Goal: Transaction & Acquisition: Obtain resource

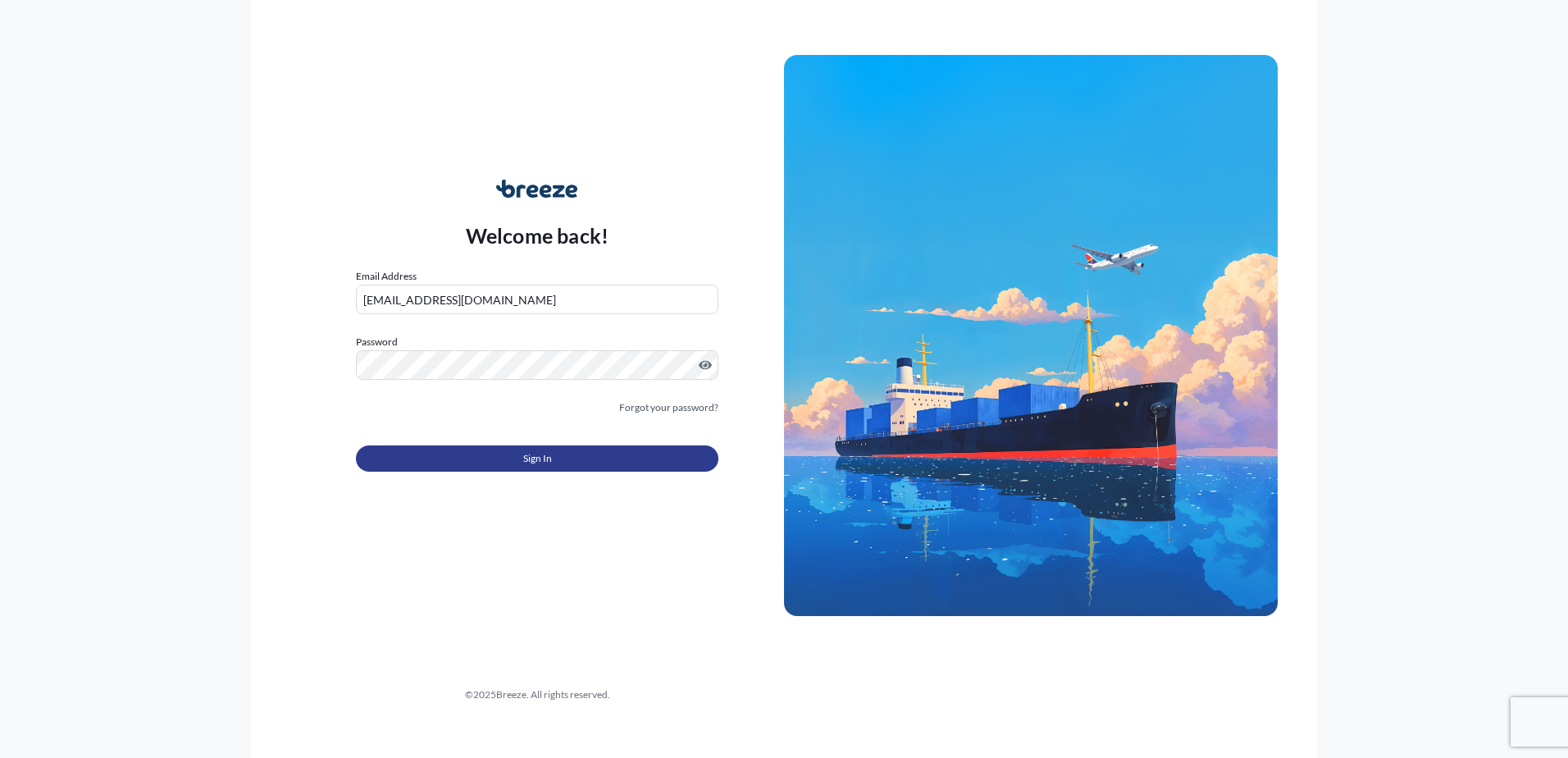
click at [538, 457] on span "Sign In" at bounding box center [537, 458] width 28 height 17
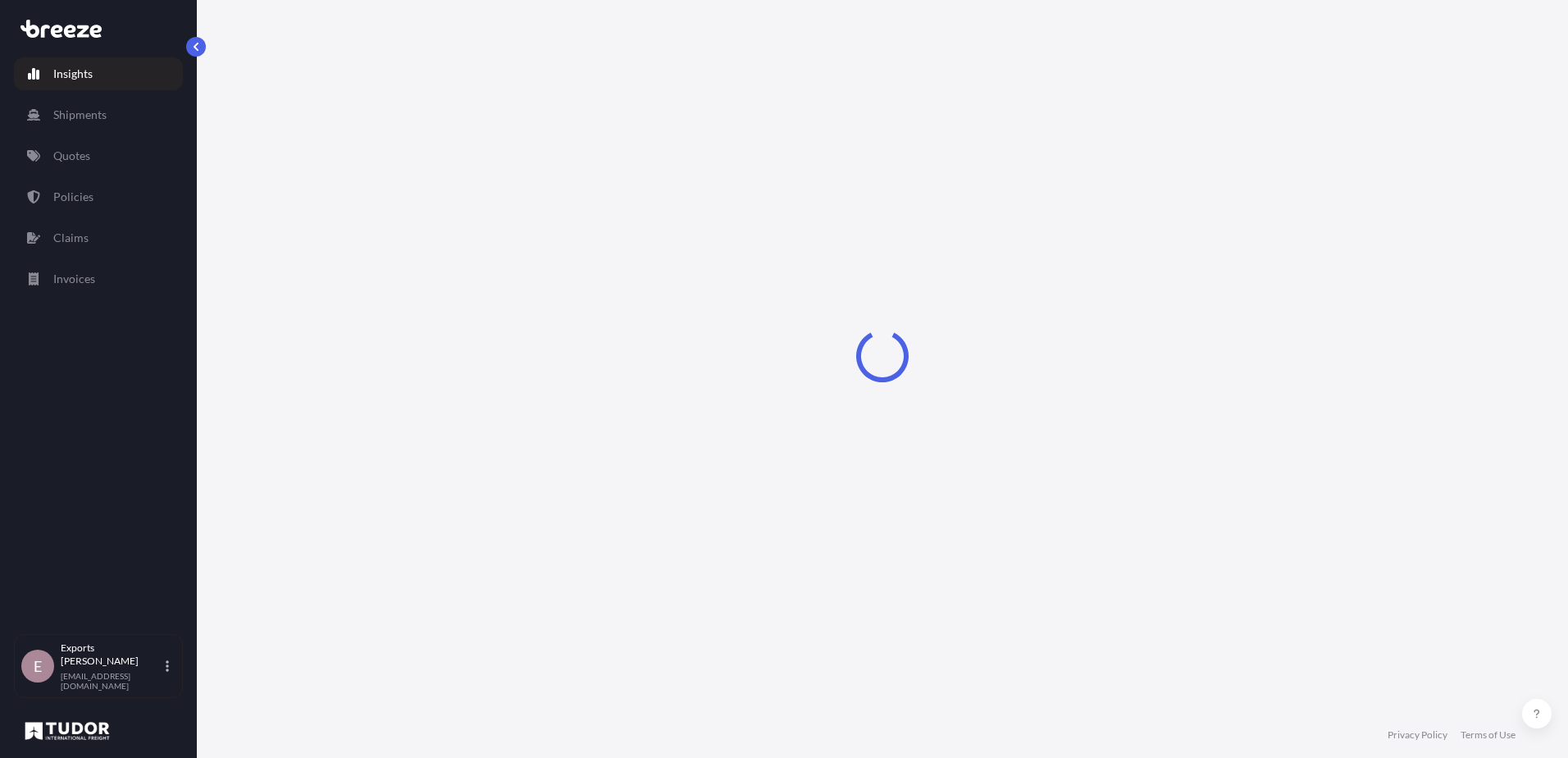
select select "2025"
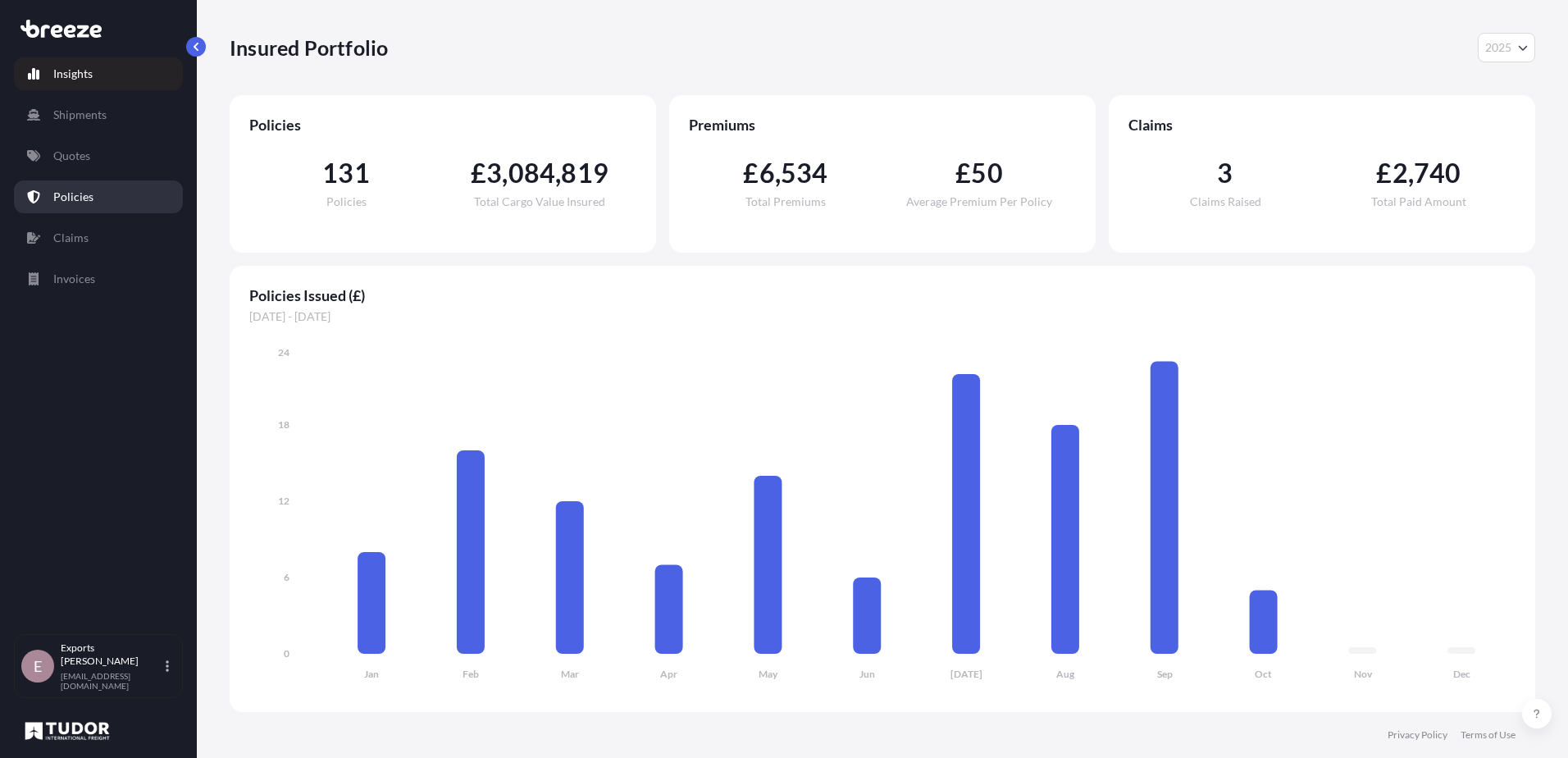
click at [79, 199] on p "Policies" at bounding box center [73, 196] width 40 height 17
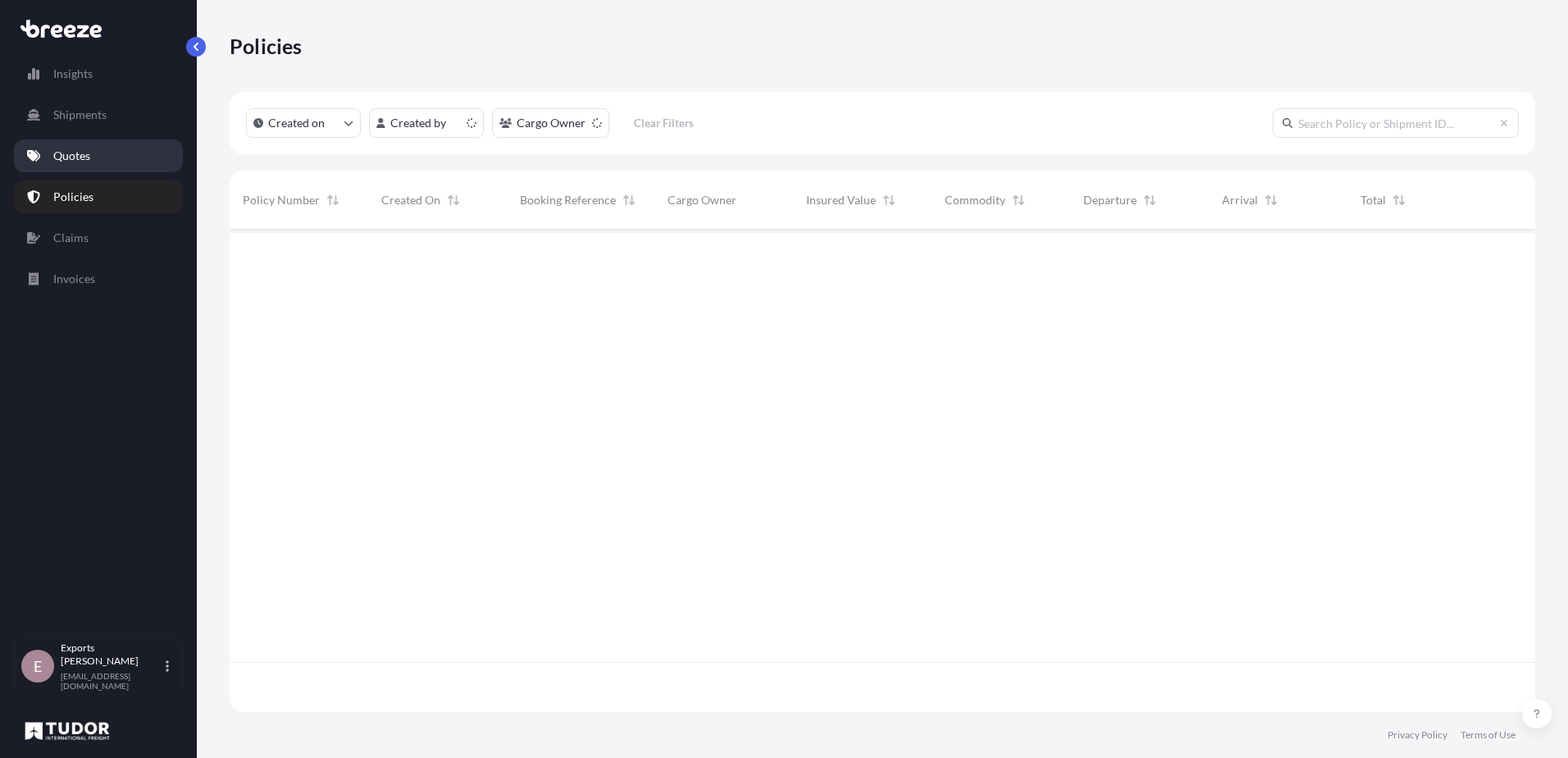
scroll to position [479, 1293]
click at [51, 152] on link "Quotes" at bounding box center [98, 156] width 169 height 33
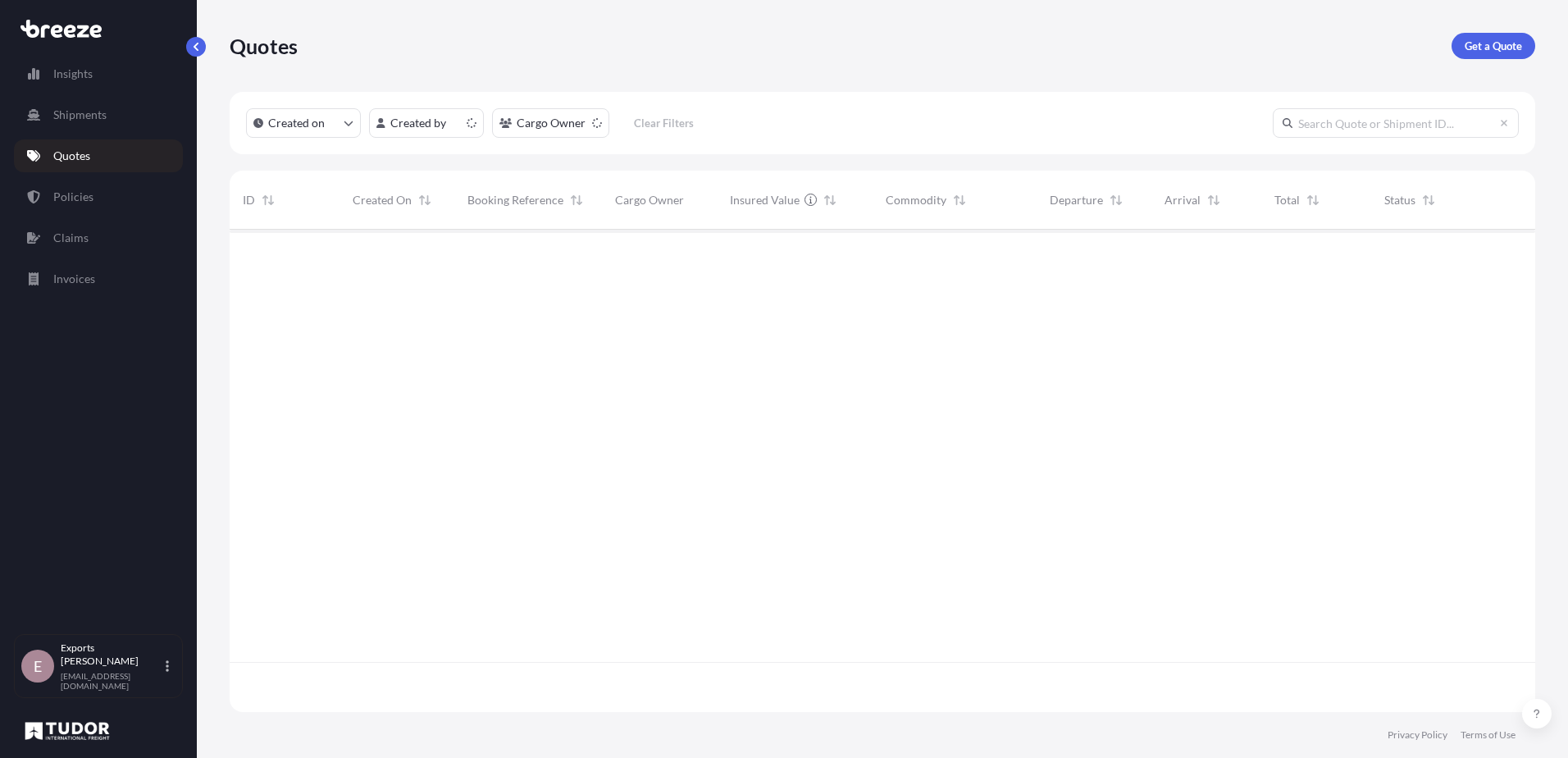
scroll to position [479, 1293]
click at [1472, 53] on p "Get a Quote" at bounding box center [1493, 46] width 58 height 17
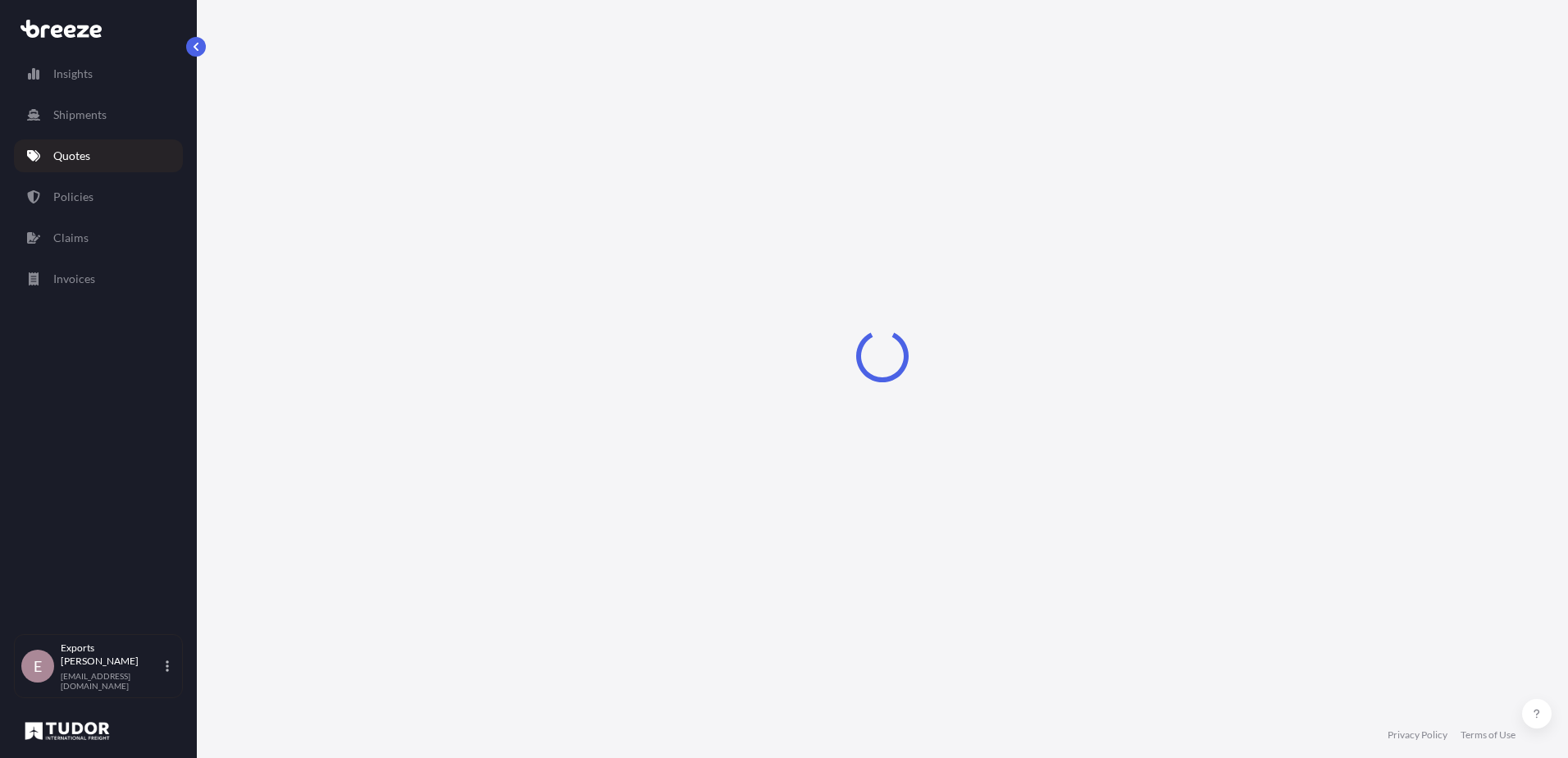
select select "Sea"
select select "1"
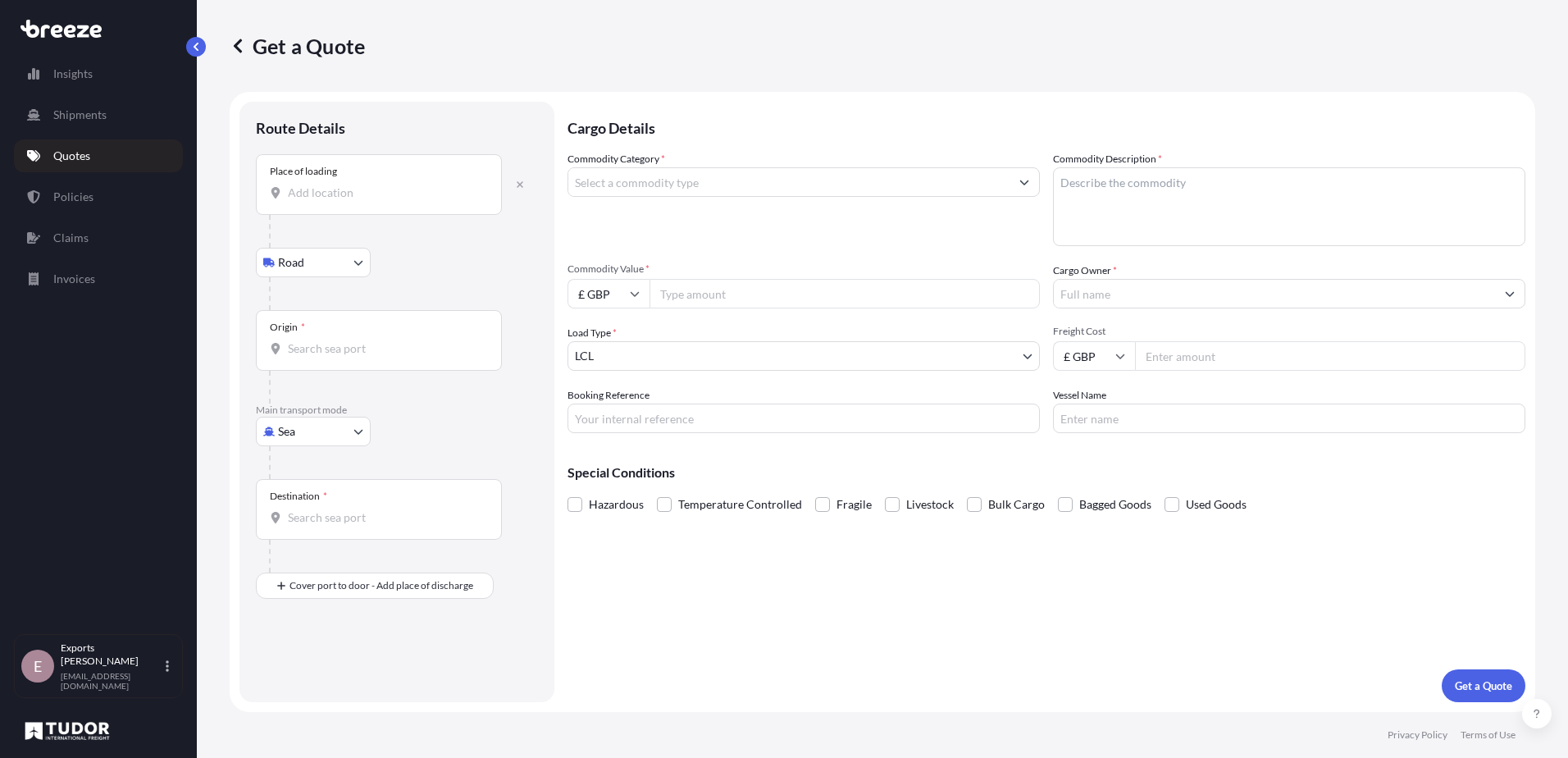
click at [314, 411] on p "Main transport mode" at bounding box center [397, 409] width 282 height 13
click at [308, 424] on body "Insights Shipments Quotes Policies Claims Invoices E Exports Tudor Freight [EMA…" at bounding box center [784, 379] width 1568 height 758
click at [283, 502] on div "Air" at bounding box center [314, 503] width 102 height 29
select select "Air"
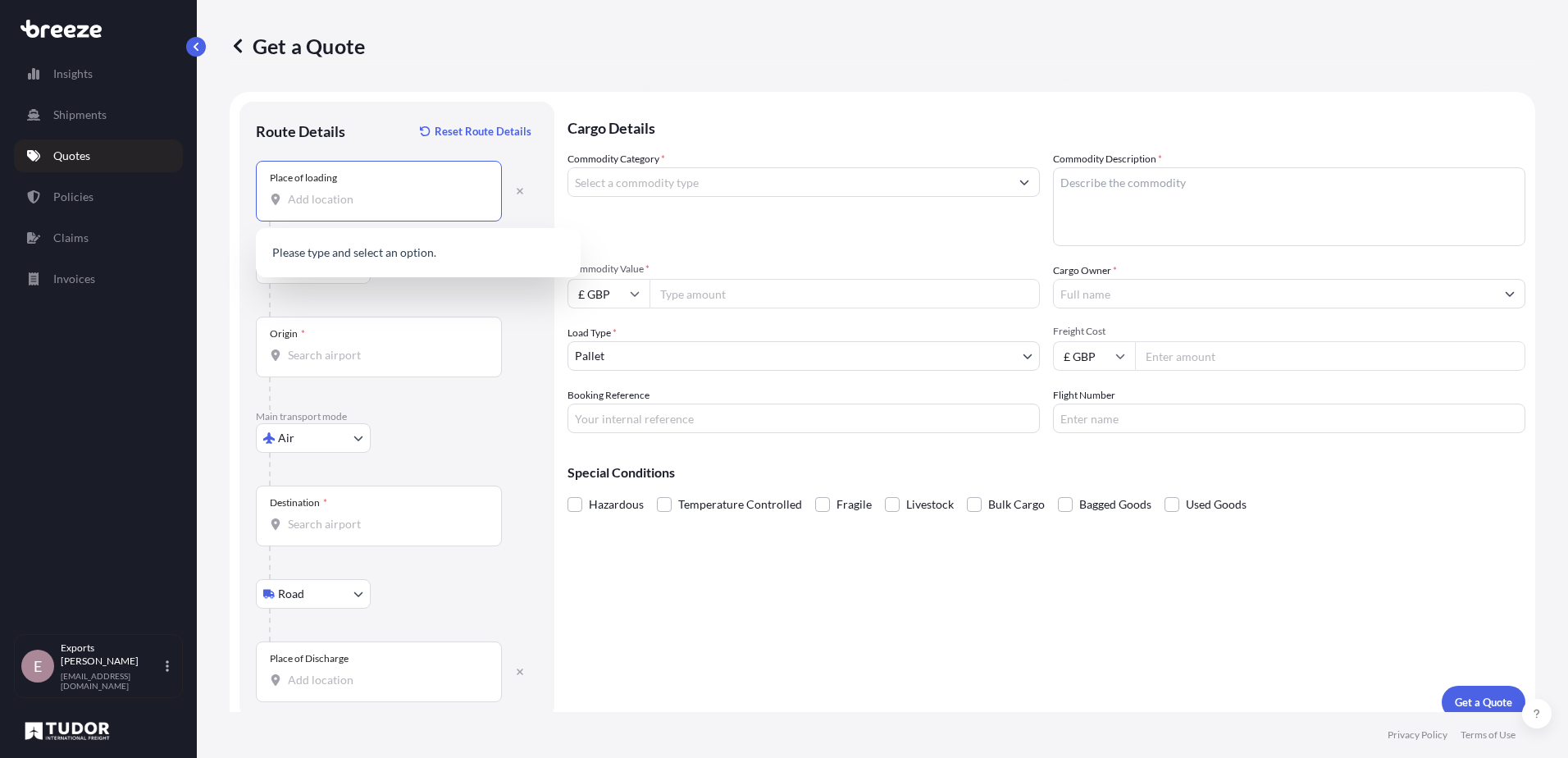
drag, startPoint x: 292, startPoint y: 204, endPoint x: 333, endPoint y: 263, distance: 71.8
click at [293, 204] on input "Place of loading" at bounding box center [385, 199] width 193 height 17
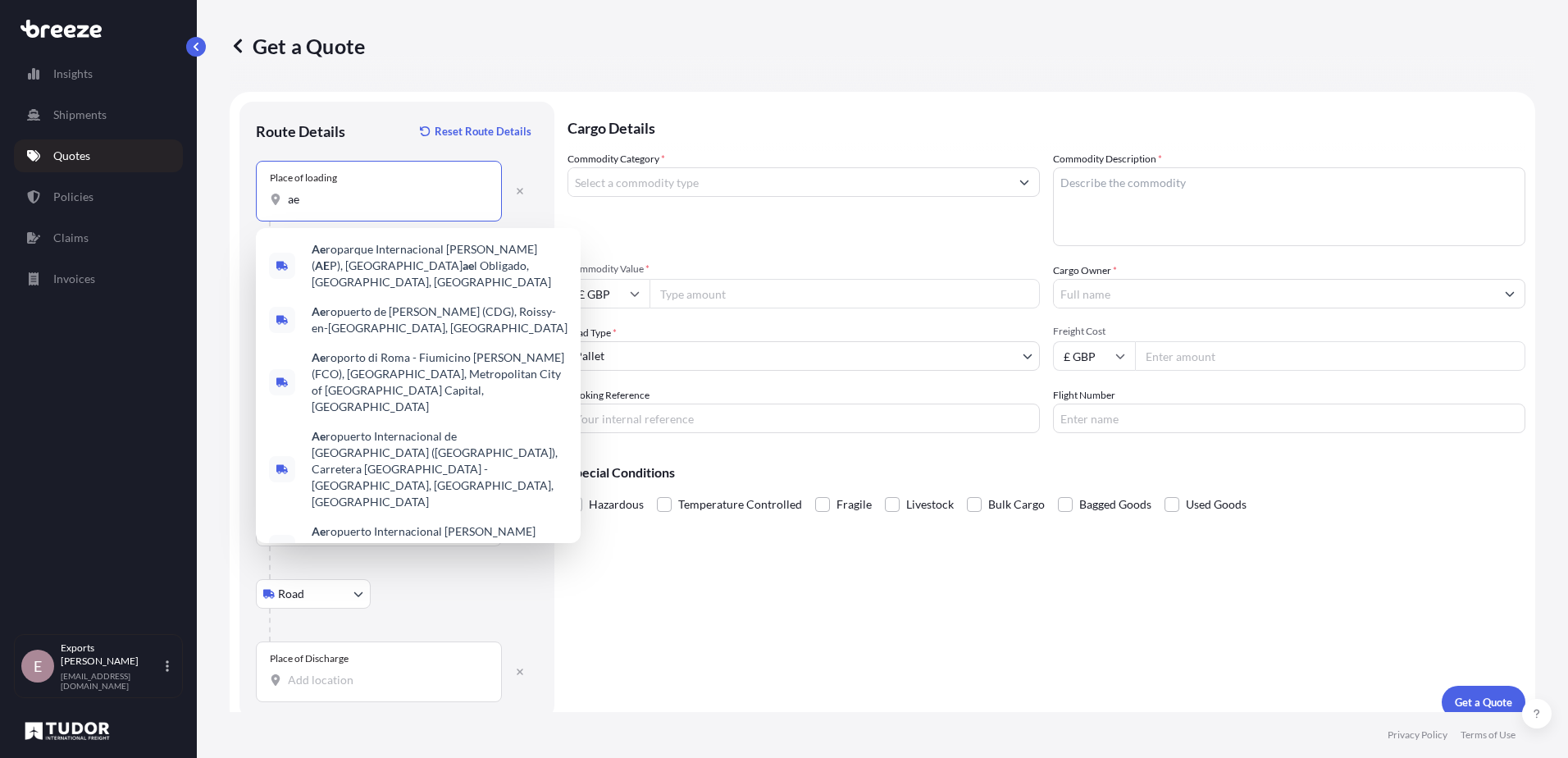
type input "a"
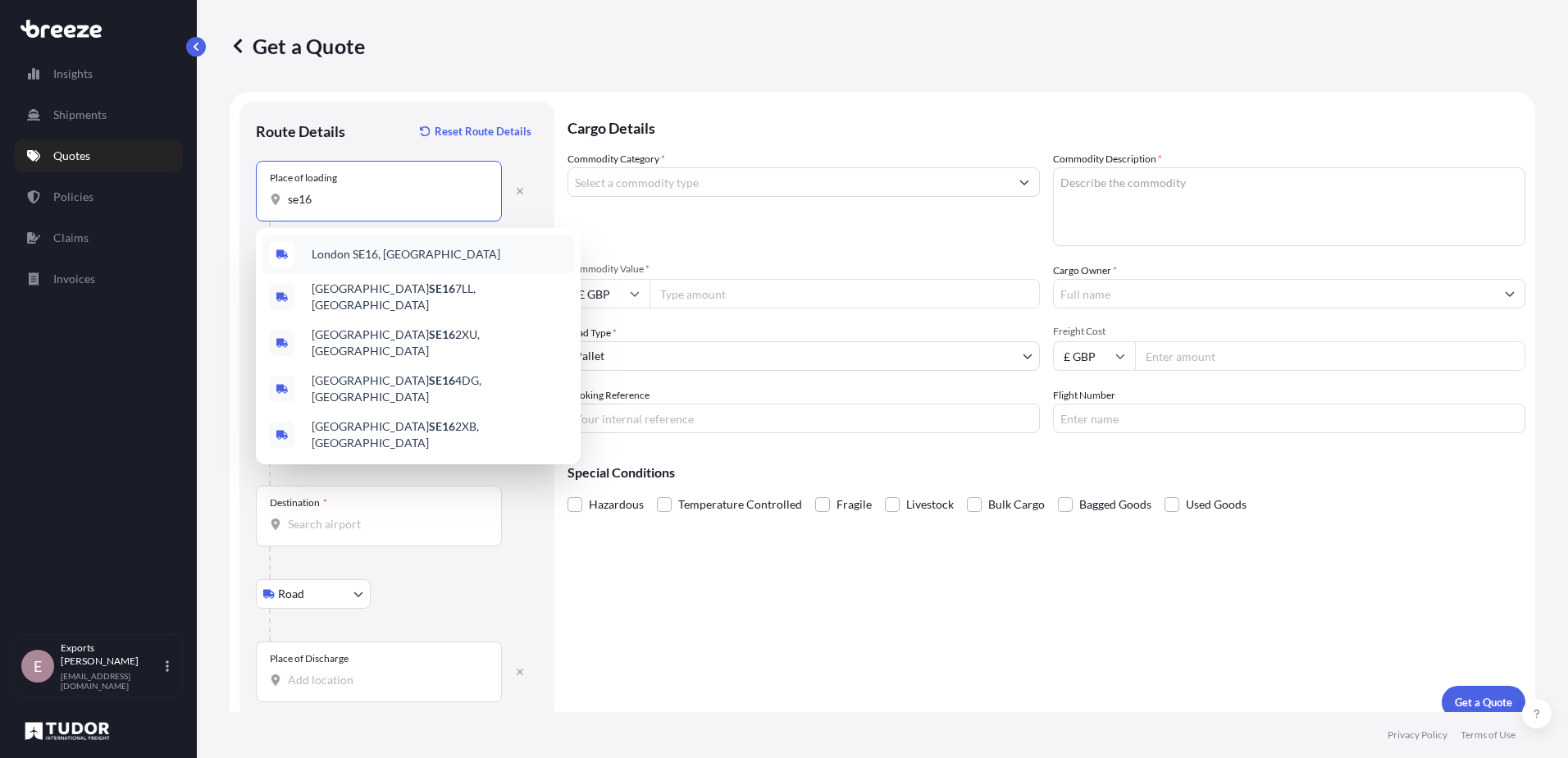
click at [462, 255] on div "London SE16, [GEOGRAPHIC_DATA]" at bounding box center [418, 254] width 312 height 39
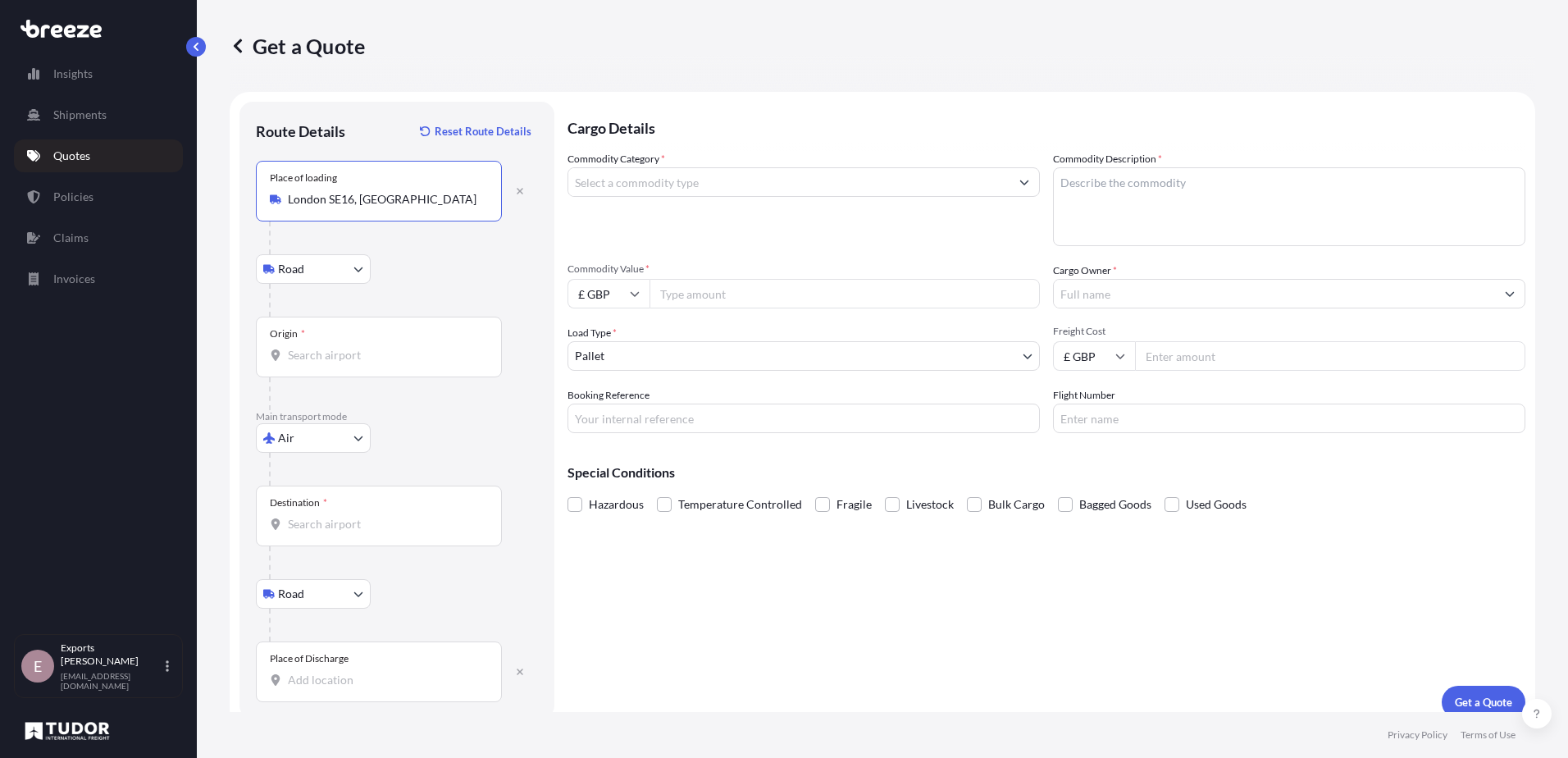
type input "London SE16, [GEOGRAPHIC_DATA]"
click at [329, 291] on div at bounding box center [403, 300] width 269 height 33
drag, startPoint x: 329, startPoint y: 352, endPoint x: 340, endPoint y: 359, distance: 13.0
click at [333, 356] on input "Origin *" at bounding box center [385, 355] width 193 height 17
type input "GBSTN - Stansted Apt/[GEOGRAPHIC_DATA], [GEOGRAPHIC_DATA]"
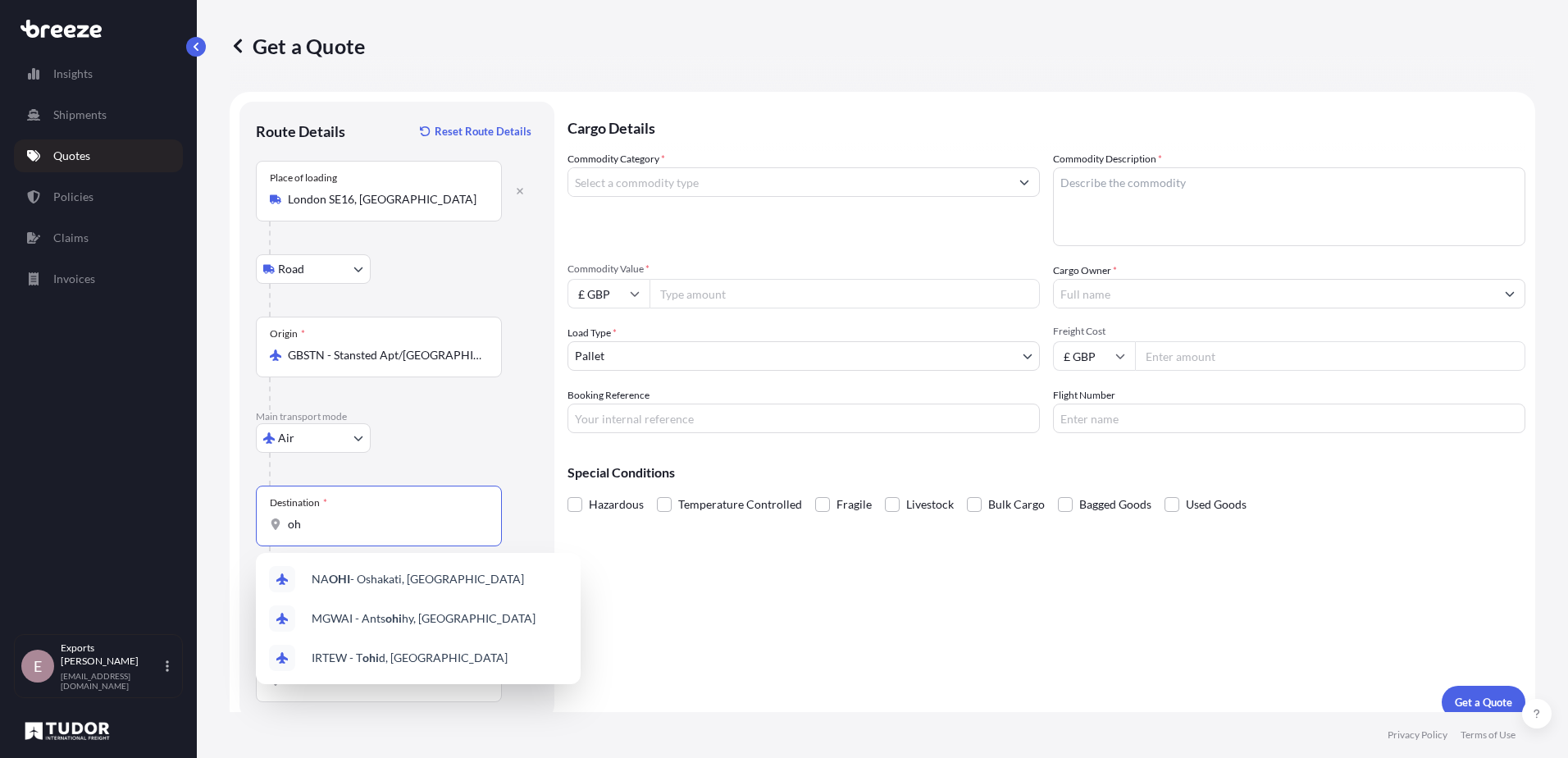
type input "o"
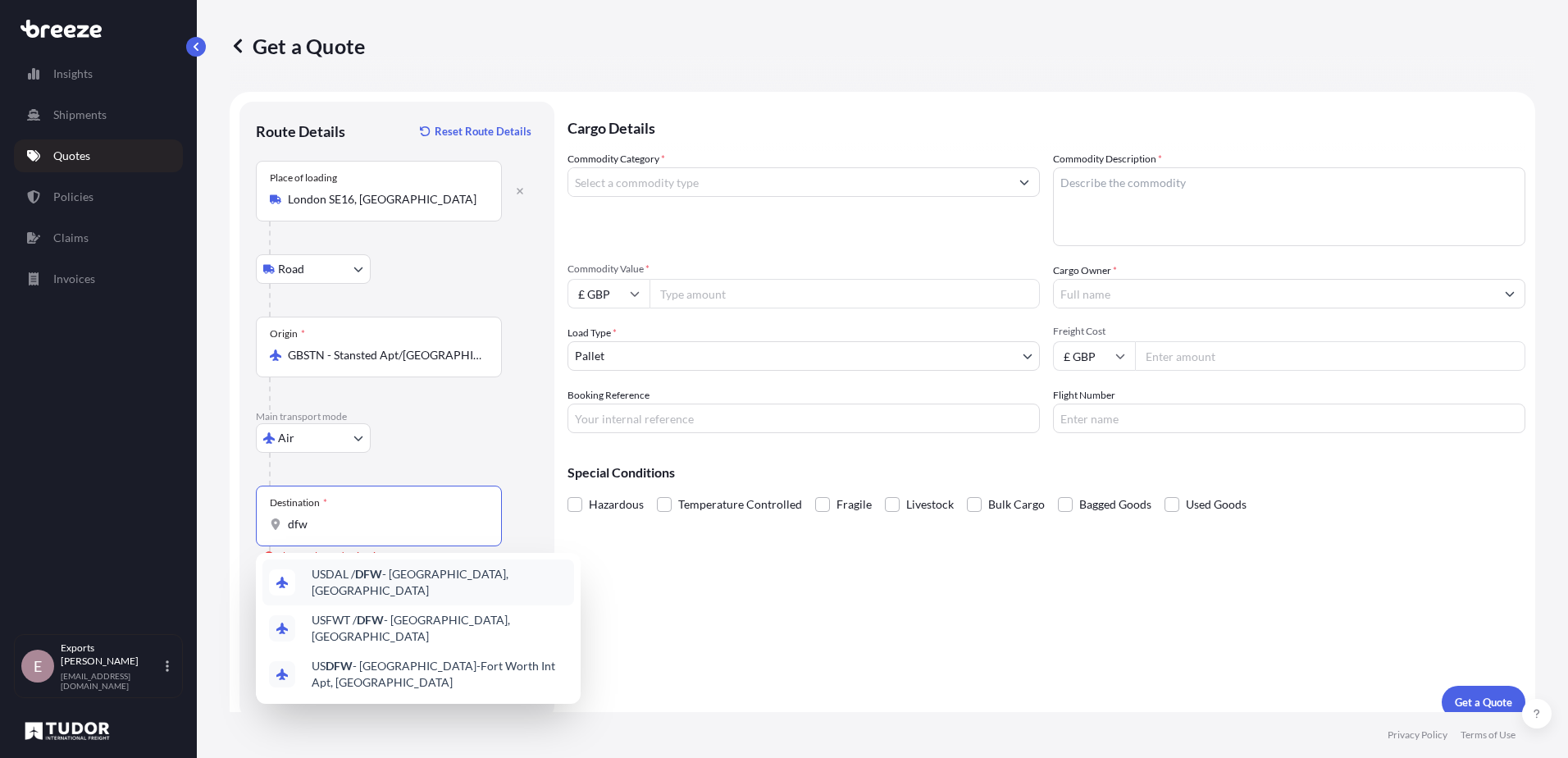
click at [430, 590] on div "USDAL / DFW - [GEOGRAPHIC_DATA], [GEOGRAPHIC_DATA]" at bounding box center [418, 581] width 312 height 46
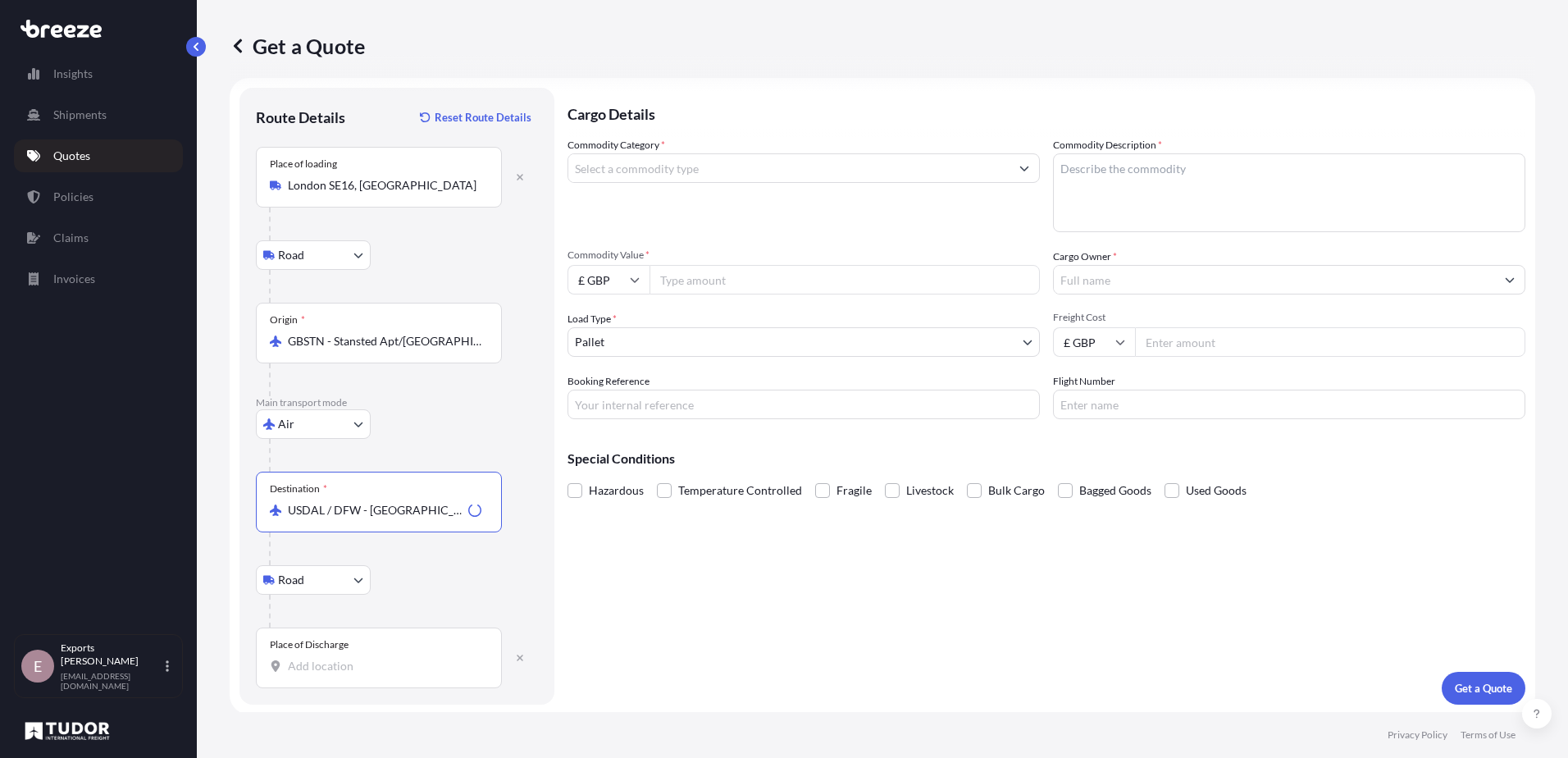
scroll to position [17, 0]
type input "USDAL / DFW - [GEOGRAPHIC_DATA], [GEOGRAPHIC_DATA]"
drag, startPoint x: 368, startPoint y: 665, endPoint x: 33, endPoint y: 596, distance: 342.0
click at [366, 665] on input "Place of Discharge" at bounding box center [385, 663] width 193 height 17
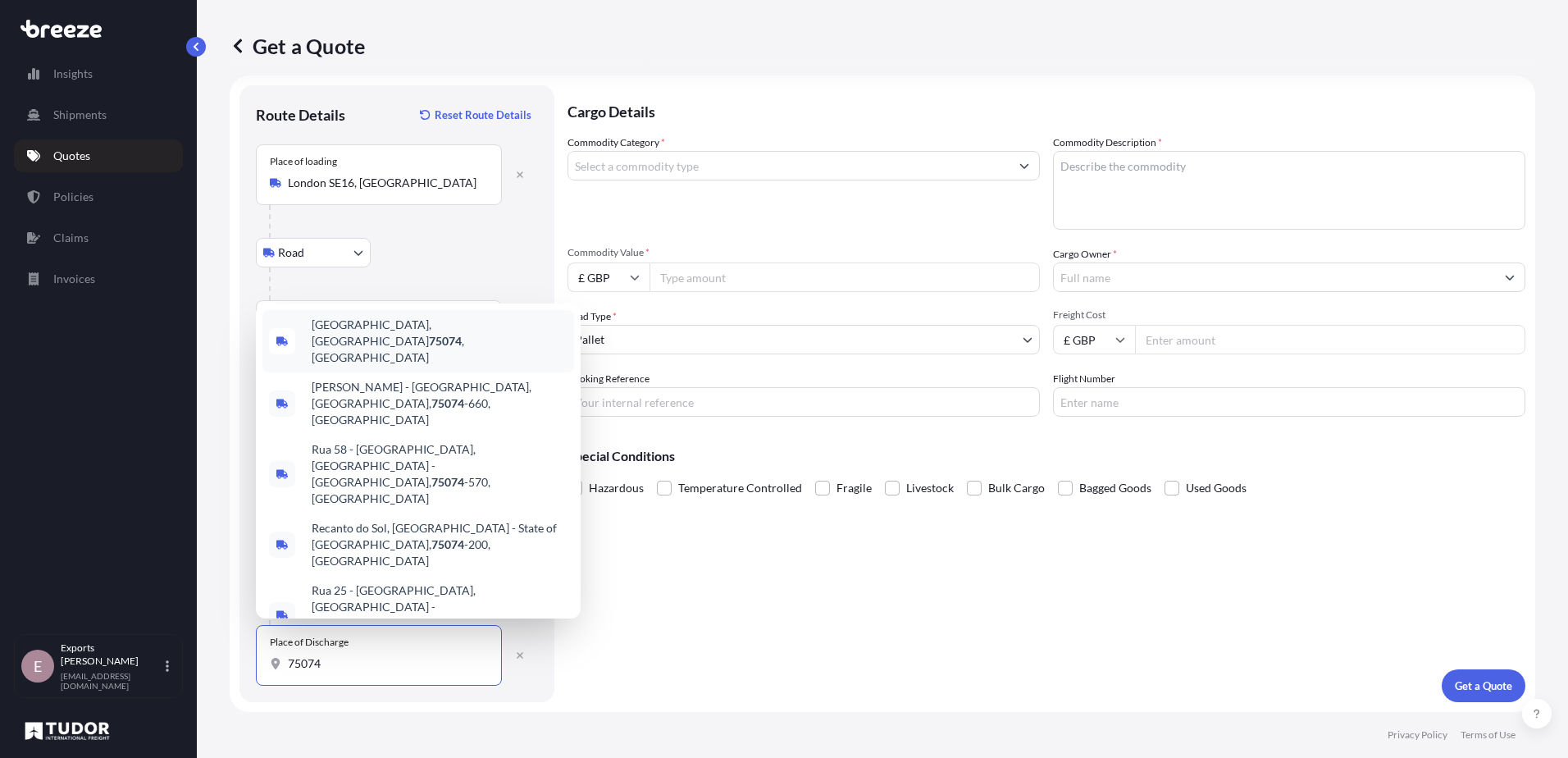
click at [453, 372] on div "[GEOGRAPHIC_DATA] , [GEOGRAPHIC_DATA]" at bounding box center [418, 341] width 312 height 63
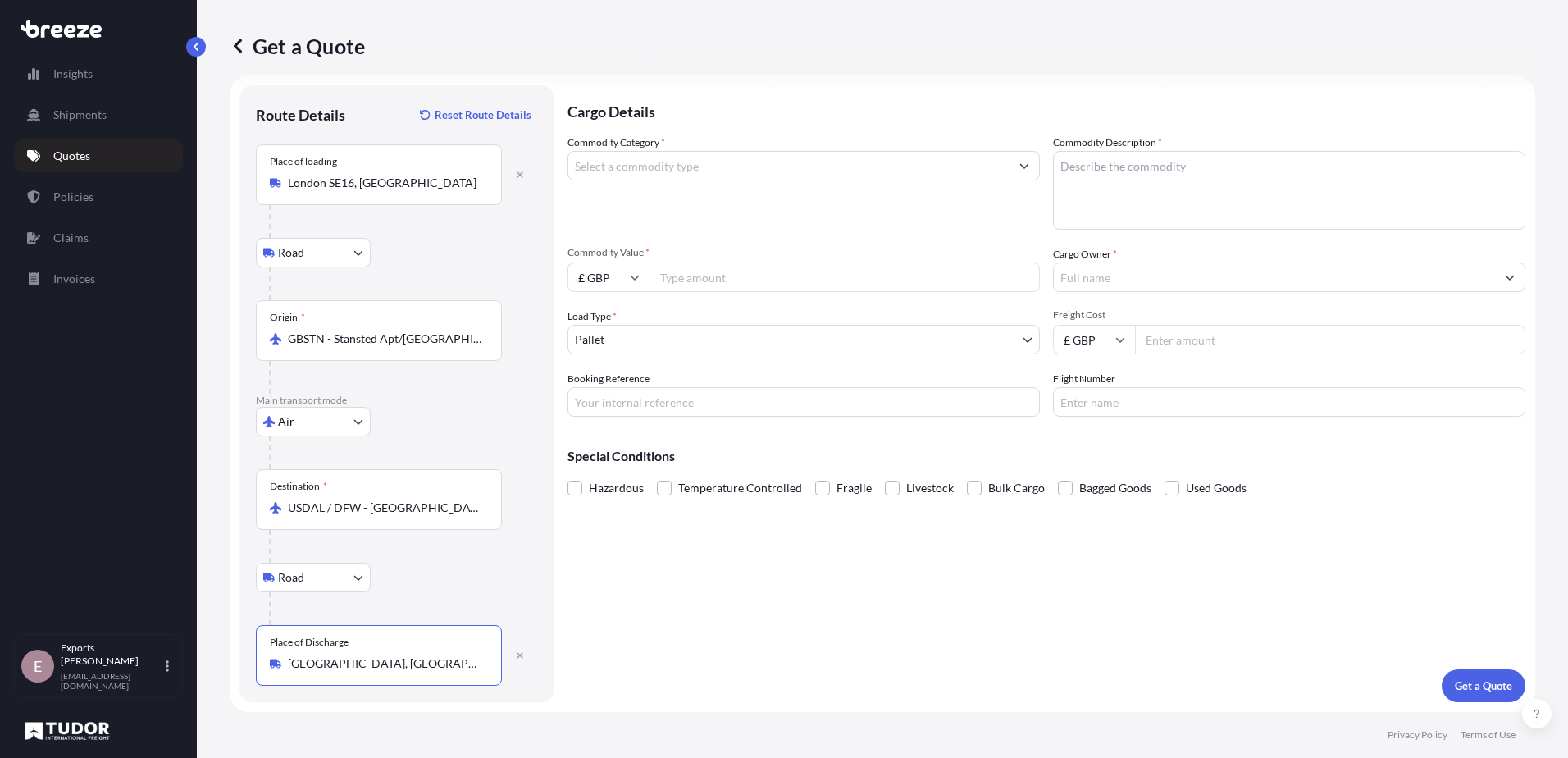
type input "[GEOGRAPHIC_DATA], [GEOGRAPHIC_DATA]"
click at [659, 157] on input "Commodity Category *" at bounding box center [789, 165] width 442 height 29
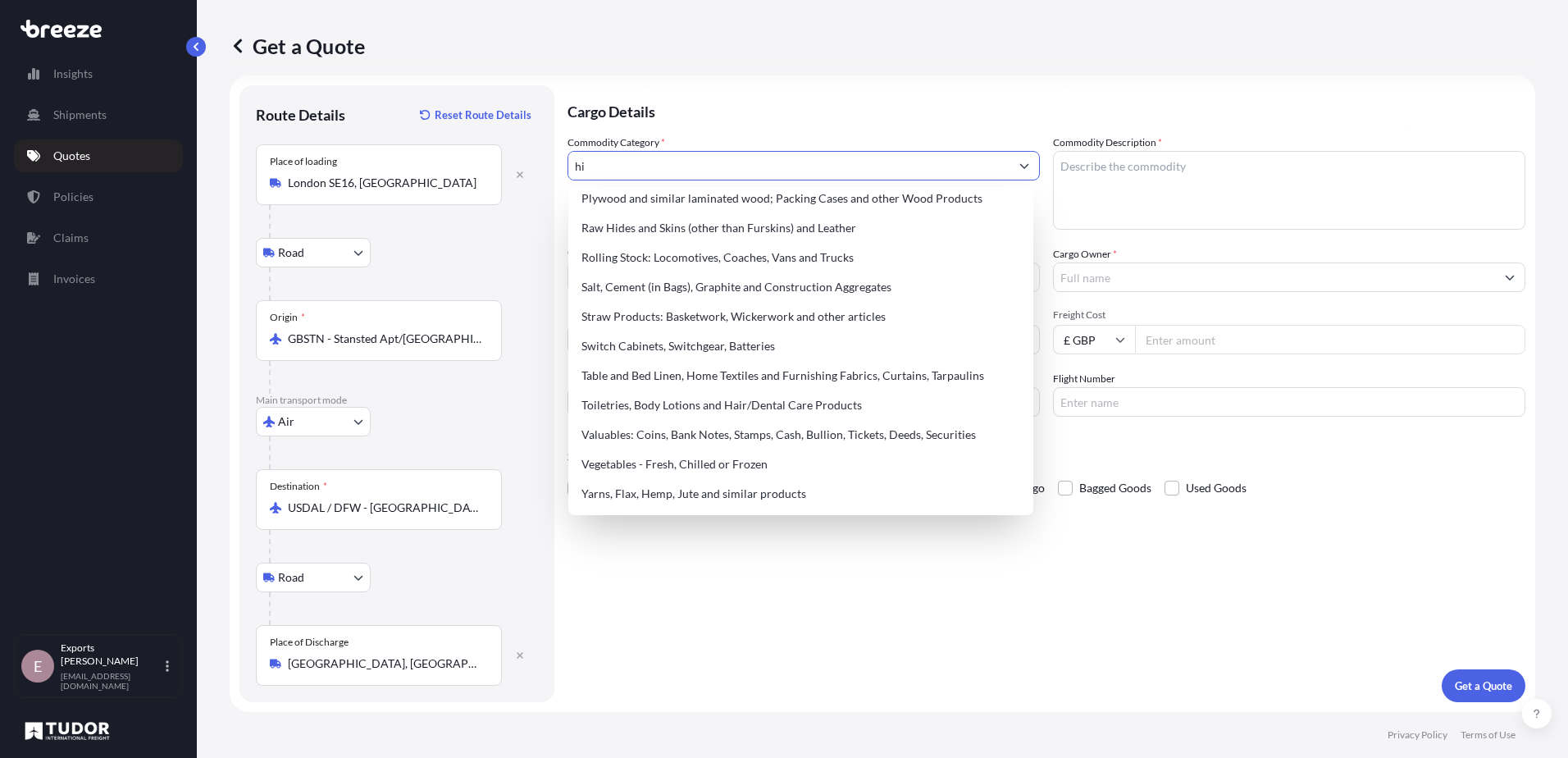
scroll to position [0, 0]
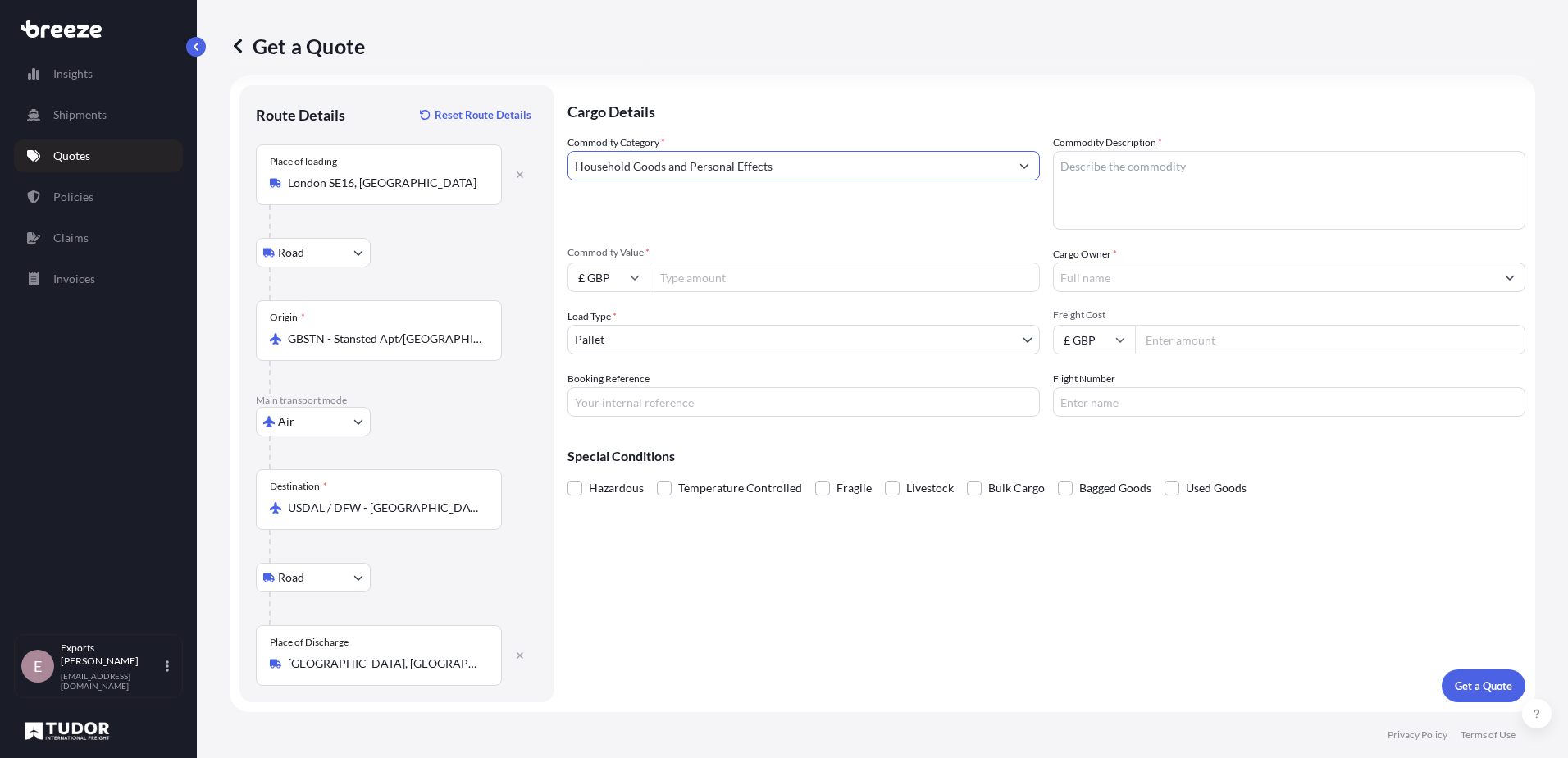
type input "Household Goods and Personal Effects"
click at [1114, 190] on textarea "Commodity Description *" at bounding box center [1289, 190] width 472 height 79
type textarea "Ceramic Pots"
click at [739, 291] on input "Commodity Value *" at bounding box center [845, 277] width 391 height 29
type input "647"
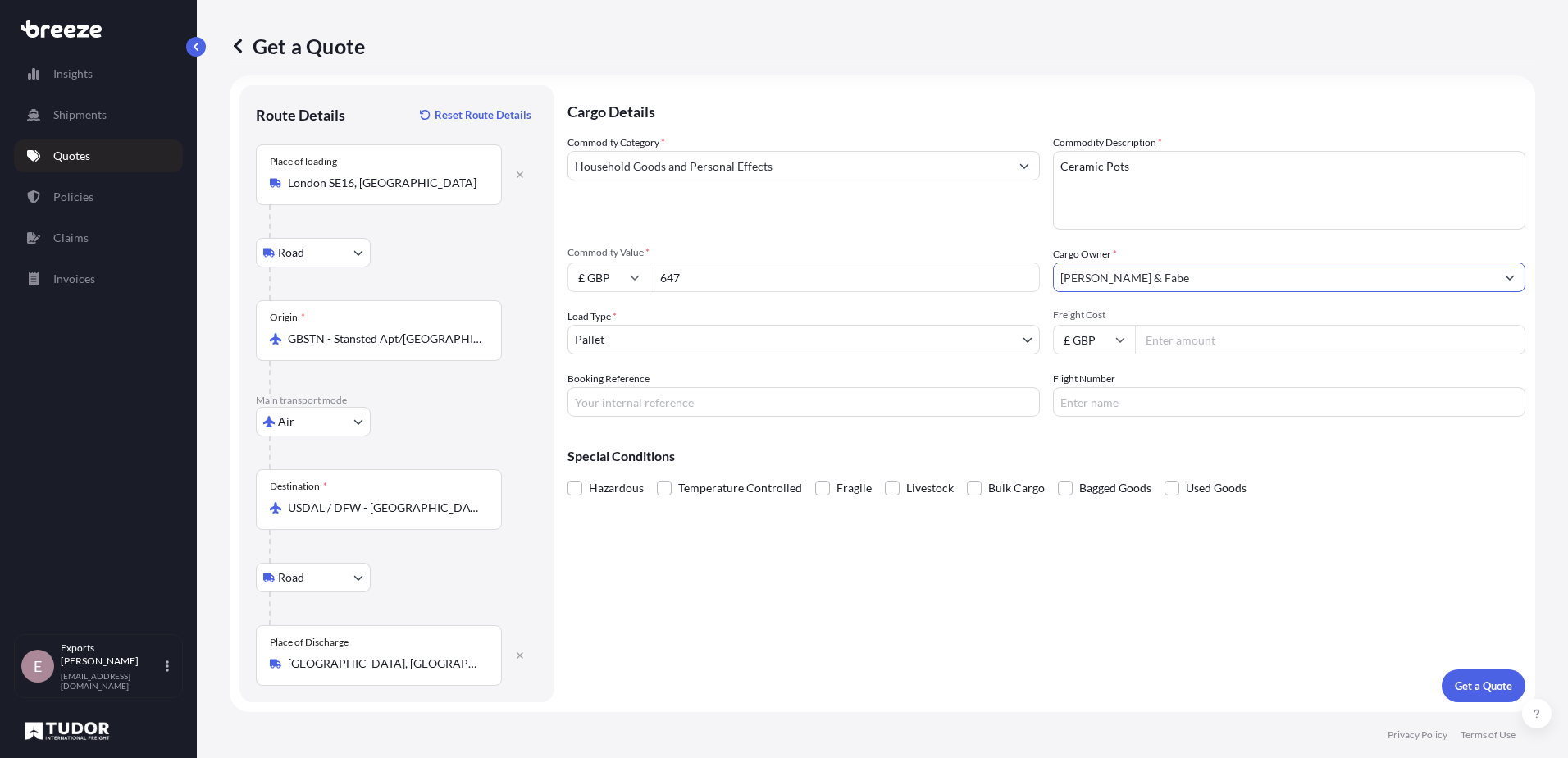
type input "[PERSON_NAME] & Fabe"
click at [826, 487] on label "Fragile" at bounding box center [843, 487] width 57 height 24
click at [818, 492] on span at bounding box center [822, 487] width 15 height 15
click at [815, 476] on input "Fragile" at bounding box center [815, 476] width 0 height 0
click at [1407, 669] on div "Cargo Details Commodity Category * Household Goods and Personal Effects Commodi…" at bounding box center [1046, 393] width 957 height 616
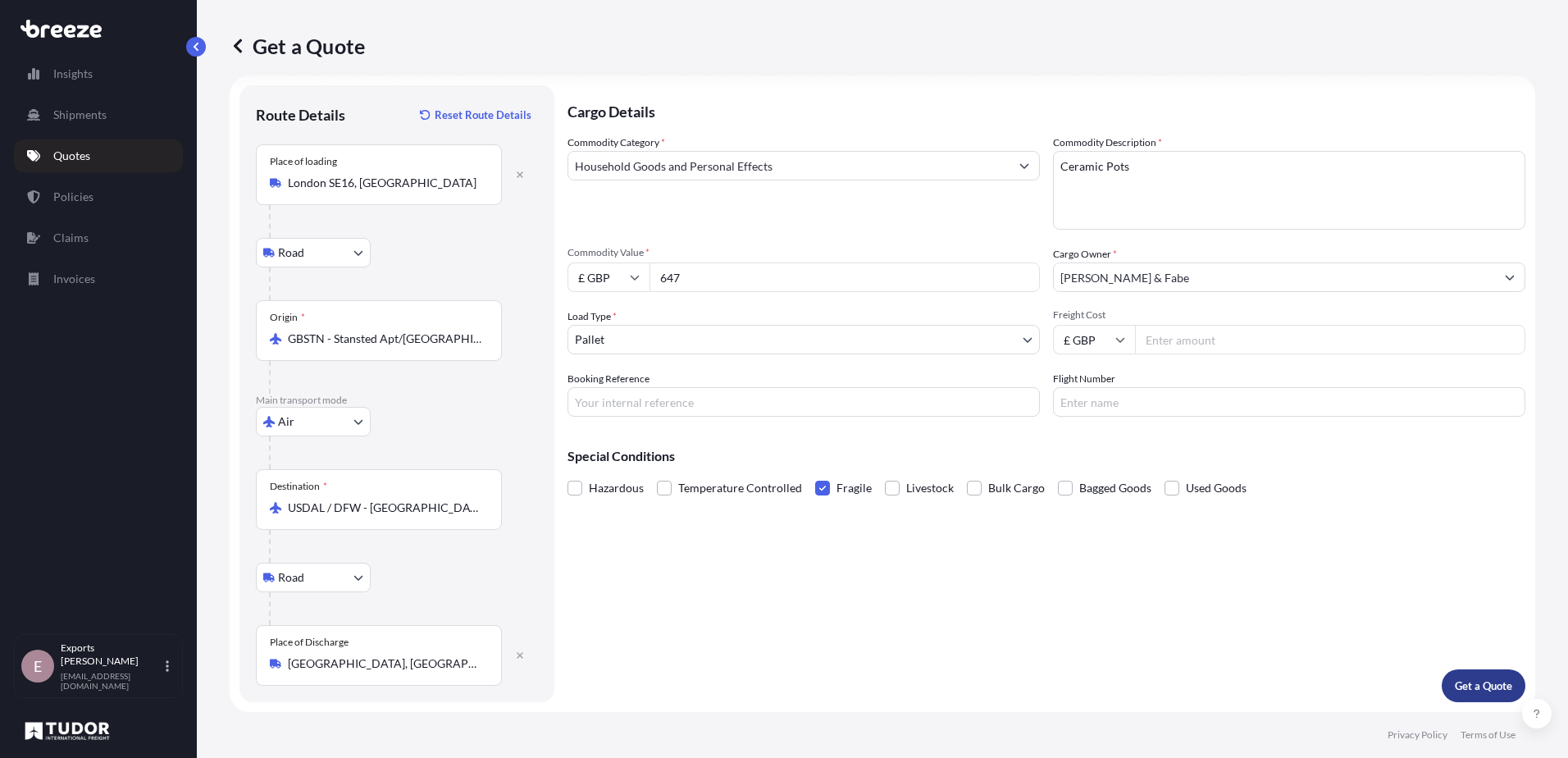
click at [1458, 689] on p "Get a Quote" at bounding box center [1483, 685] width 58 height 17
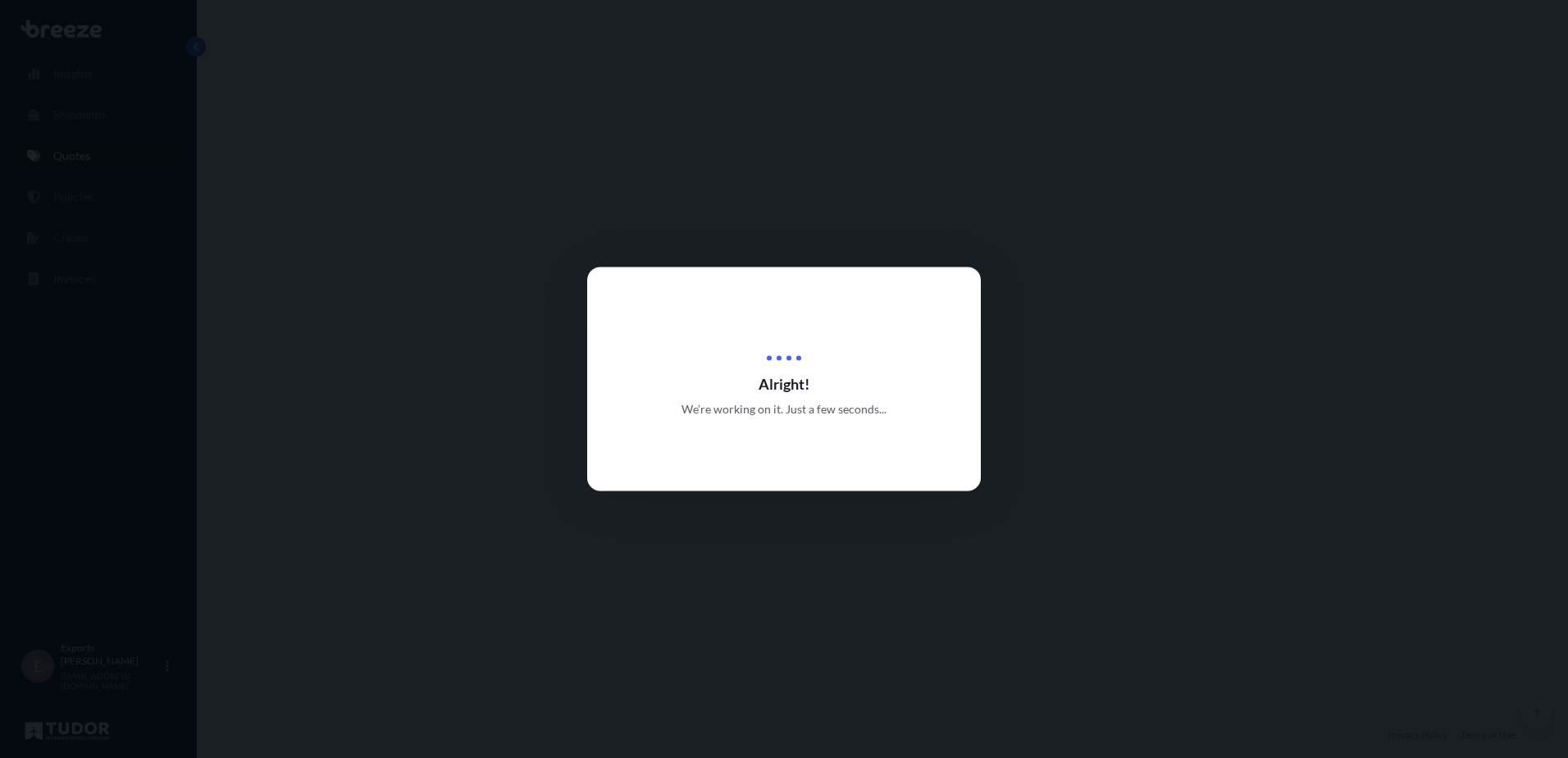
select select "Road"
select select "Air"
select select "Road"
select select "1"
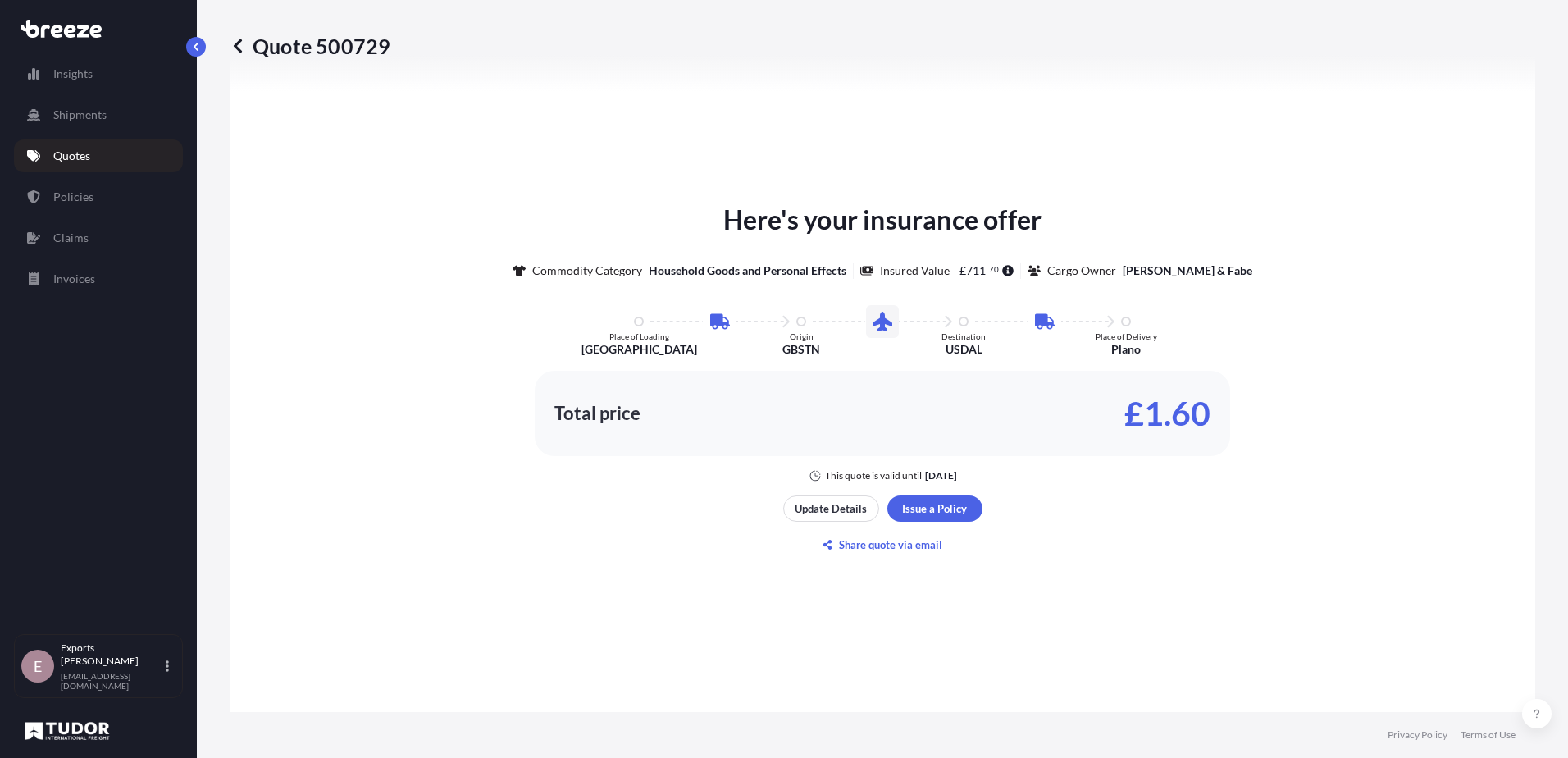
scroll to position [984, 0]
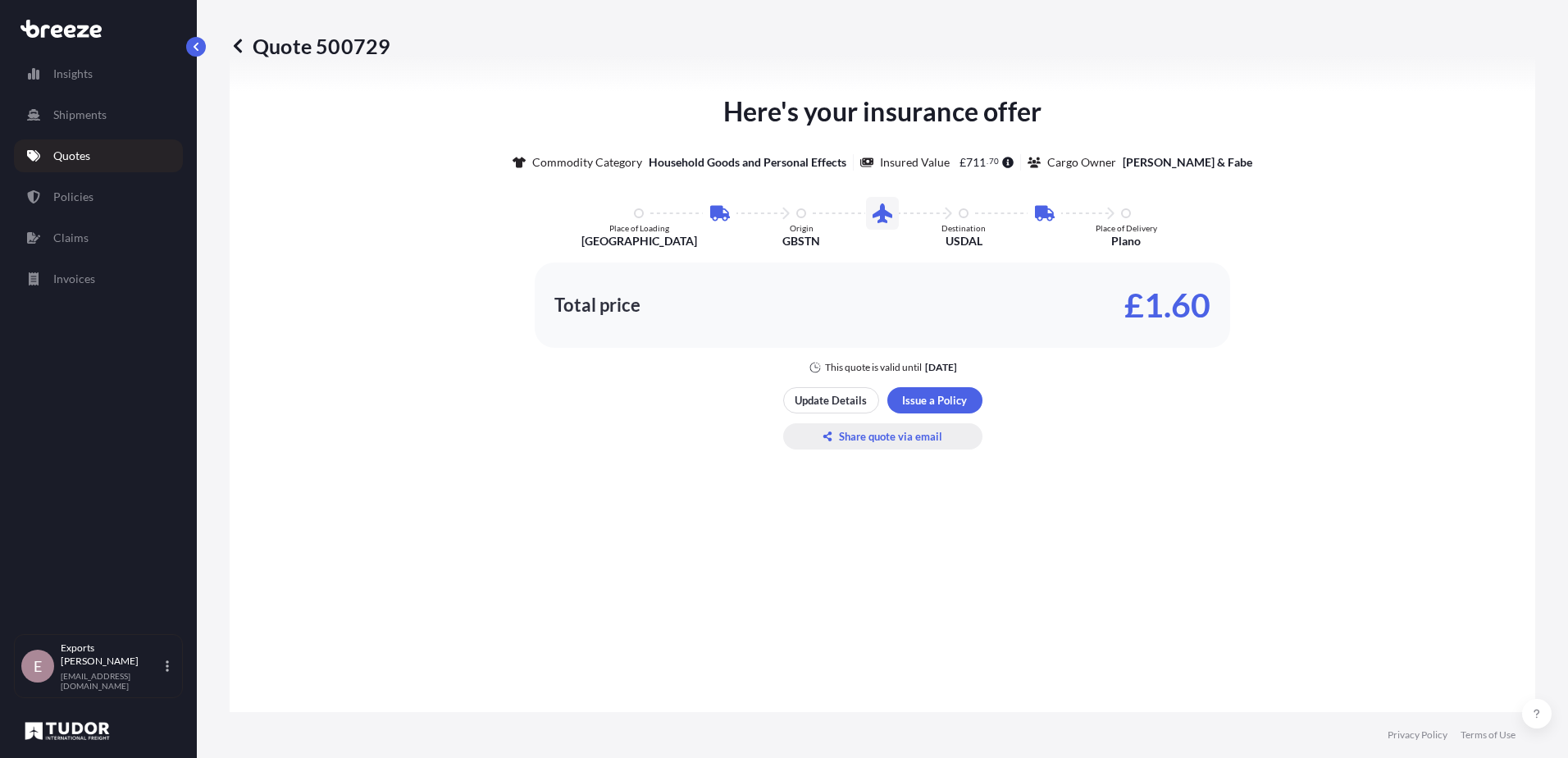
click at [862, 430] on p "Share quote via email" at bounding box center [891, 436] width 104 height 17
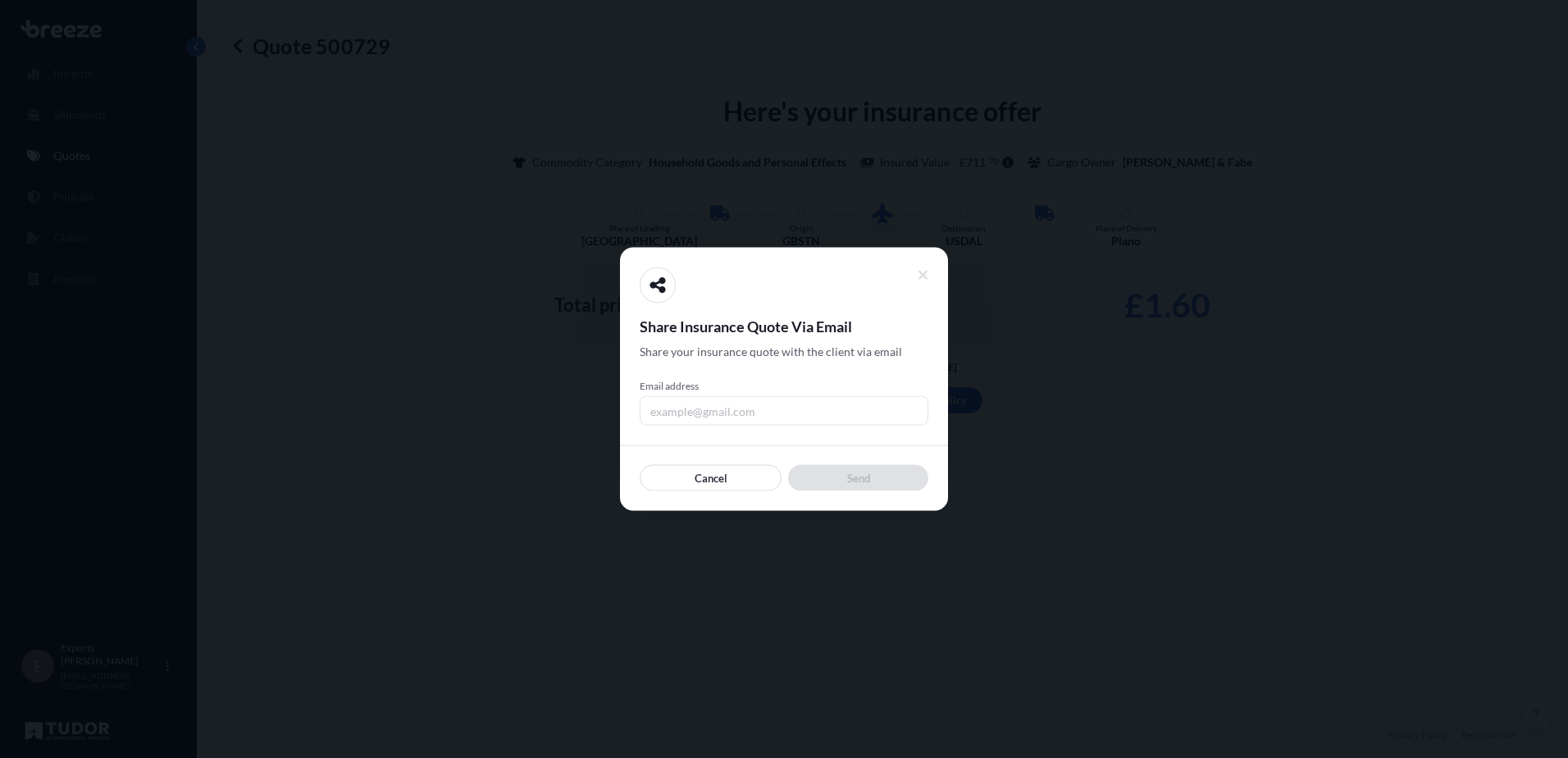
click at [684, 433] on div "Share Insurance Quote Via Email Share your insurance quote with the client via …" at bounding box center [784, 379] width 288 height 224
click at [684, 411] on input "Email address" at bounding box center [784, 410] width 288 height 29
type input "[PERSON_NAME][EMAIL_ADDRESS][DOMAIN_NAME]"
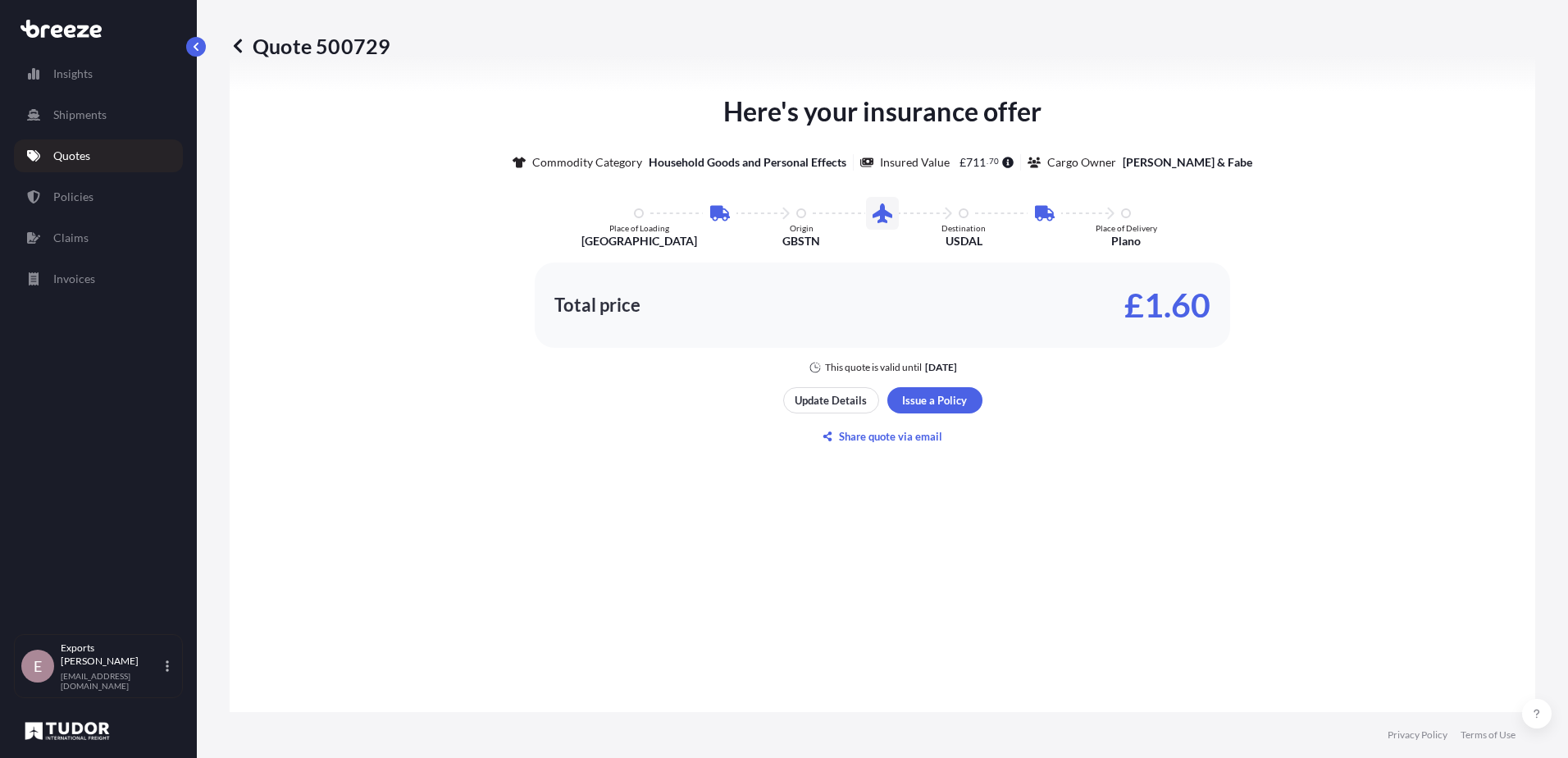
click at [907, 569] on div "Here's your insurance offer Commodity Category Household Goods and Personal Eff…" at bounding box center [882, 271] width 1259 height 988
